Goal: Information Seeking & Learning: Check status

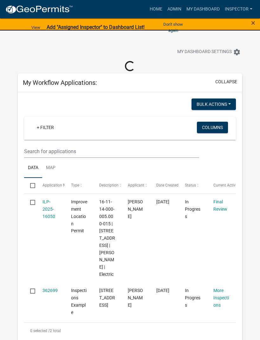
click at [177, 8] on link "Admin" at bounding box center [174, 9] width 19 height 12
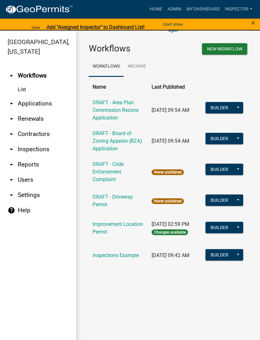
click at [42, 103] on link "arrow_drop_down Applications" at bounding box center [38, 103] width 76 height 15
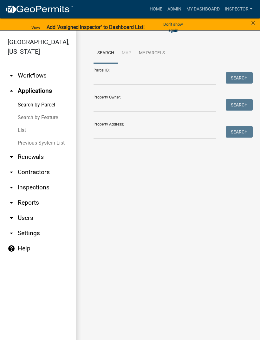
click at [27, 125] on link "List" at bounding box center [38, 130] width 76 height 13
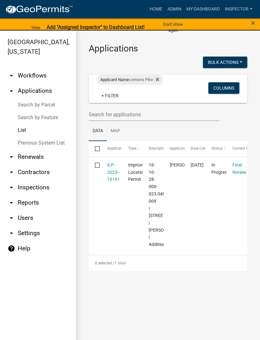
click at [138, 93] on div "Applicant Name contains Pike + Filter" at bounding box center [143, 89] width 102 height 28
click at [118, 94] on link "+ Filter" at bounding box center [109, 95] width 27 height 11
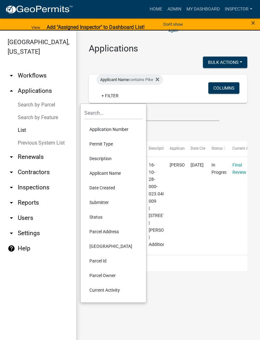
click at [118, 173] on li "Applicant Name" at bounding box center [113, 173] width 58 height 15
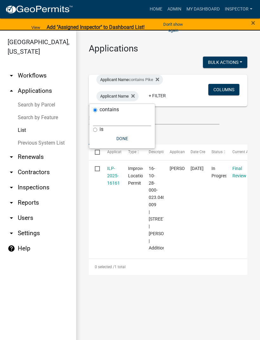
click at [189, 96] on div "Applicant Name contains Pike Applicant Name + Filter" at bounding box center [143, 91] width 102 height 32
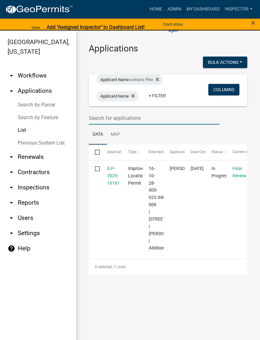
click at [161, 117] on input "text" at bounding box center [154, 117] width 131 height 13
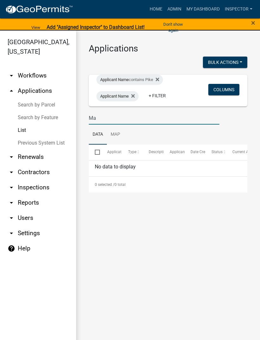
type input "M"
click at [144, 81] on div "Applicant Name contains Pike" at bounding box center [129, 80] width 67 height 10
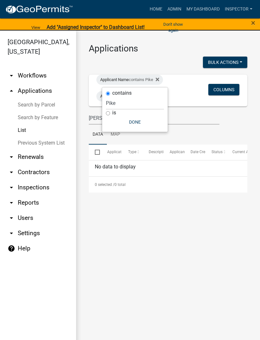
click at [196, 87] on div "Applicant Name contains Pike Applicant Name + Filter Columns" at bounding box center [168, 91] width 153 height 32
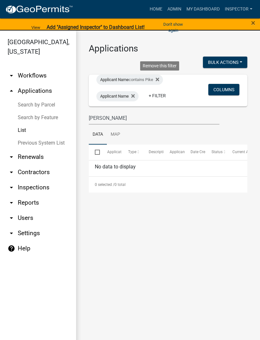
click at [159, 80] on icon at bounding box center [157, 78] width 3 height 3
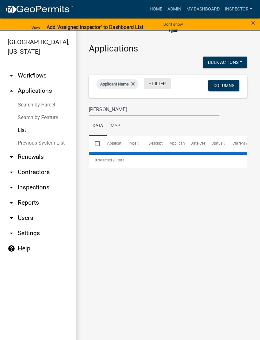
click at [161, 83] on link "+ Filter" at bounding box center [157, 83] width 27 height 11
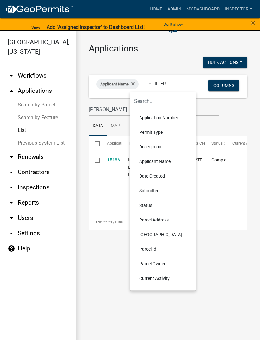
click at [174, 116] on li "Application Number" at bounding box center [163, 117] width 58 height 15
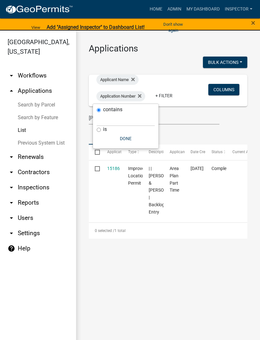
click at [192, 91] on div "Applicant Name Application Number + Filter" at bounding box center [143, 91] width 102 height 32
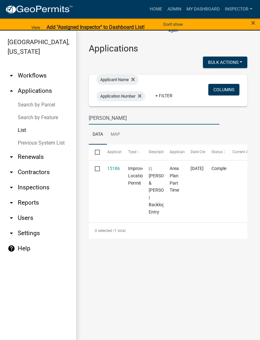
click at [143, 115] on input "Warren" at bounding box center [154, 117] width 131 height 13
click at [120, 117] on input "Warren" at bounding box center [154, 117] width 131 height 13
type input "W"
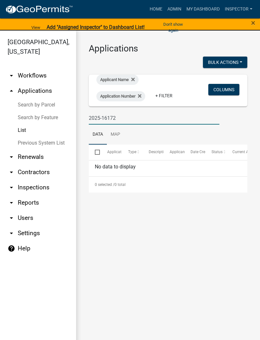
type input "2025-16172"
click at [27, 127] on link "List" at bounding box center [38, 130] width 76 height 13
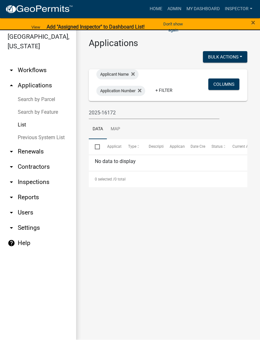
scroll to position [8, 0]
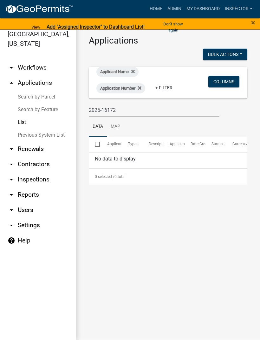
click at [248, 23] on div "×" at bounding box center [250, 27] width 22 height 19
click at [41, 83] on link "arrow_drop_up Applications" at bounding box center [38, 83] width 76 height 15
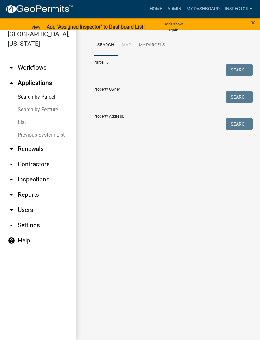
click at [147, 97] on input "Property Owner:" at bounding box center [155, 97] width 123 height 13
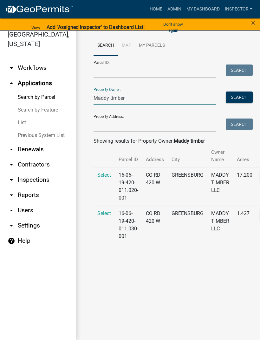
type input "Maddy timber"
click at [125, 178] on td "16-06-19-420-011.020-001" at bounding box center [128, 186] width 27 height 38
click at [105, 172] on span "Select" at bounding box center [104, 175] width 14 height 6
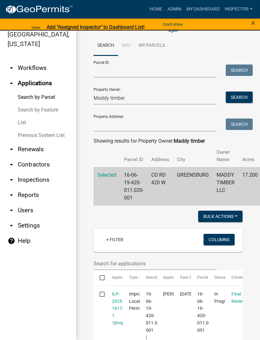
click at [131, 181] on td "16-06-19-420-011.020-001" at bounding box center [133, 186] width 27 height 38
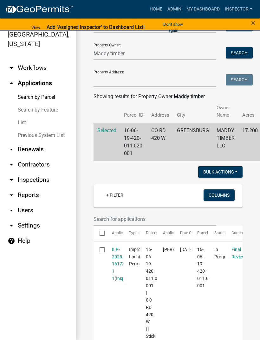
scroll to position [44, 0]
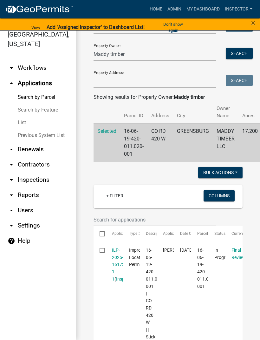
click at [160, 133] on td "CO RD 420 W" at bounding box center [161, 142] width 26 height 38
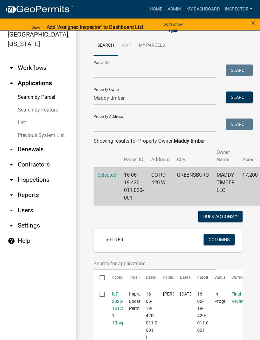
scroll to position [0, 0]
click at [122, 43] on li "Map" at bounding box center [126, 46] width 17 height 20
click at [124, 43] on li "Map" at bounding box center [126, 46] width 17 height 20
click at [128, 44] on li "Map" at bounding box center [126, 46] width 17 height 20
click at [244, 97] on button "Search" at bounding box center [239, 96] width 27 height 11
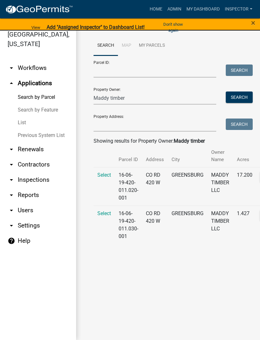
click at [103, 172] on span "Select" at bounding box center [104, 175] width 14 height 6
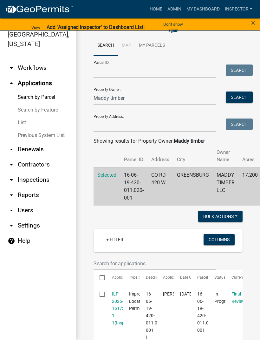
click at [234, 214] on button "Bulk Actions" at bounding box center [220, 215] width 44 height 11
click at [160, 216] on div at bounding box center [128, 216] width 79 height 13
click at [128, 42] on li "Map" at bounding box center [126, 46] width 17 height 20
click at [128, 45] on li "Map" at bounding box center [126, 46] width 17 height 20
click at [50, 96] on link "Search by Parcel" at bounding box center [38, 97] width 76 height 13
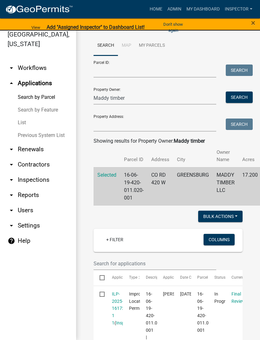
click at [248, 19] on div "×" at bounding box center [250, 27] width 22 height 19
click at [251, 24] on span "×" at bounding box center [253, 22] width 4 height 9
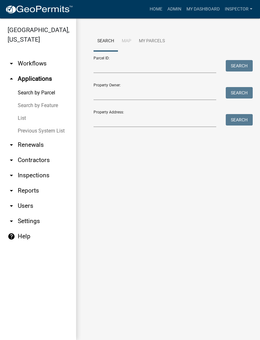
scroll to position [0, 0]
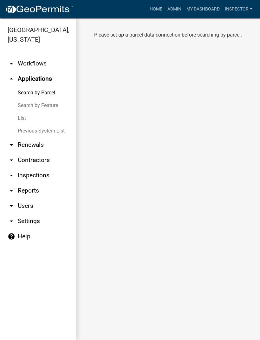
scroll to position [0, 0]
